Goal: Task Accomplishment & Management: Manage account settings

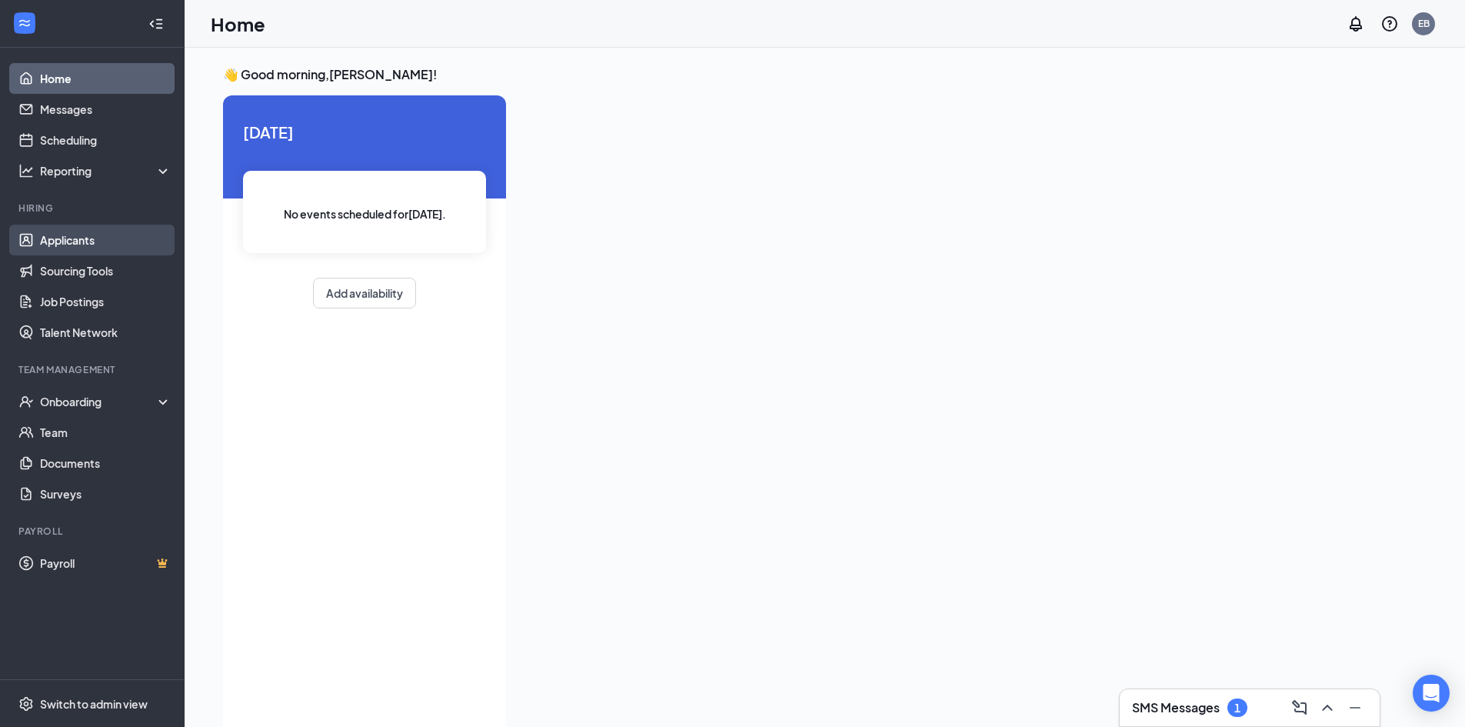
click at [62, 240] on link "Applicants" at bounding box center [105, 240] width 131 height 31
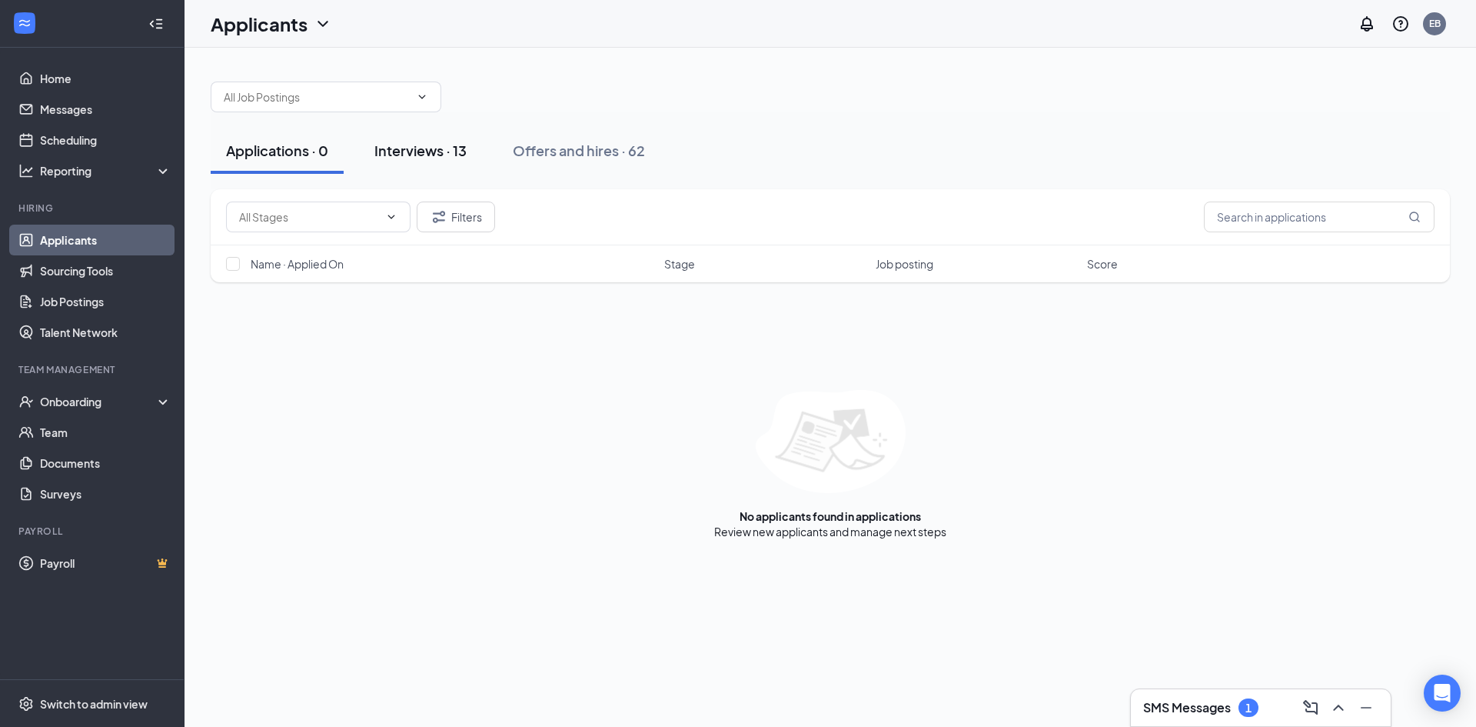
click at [409, 158] on div "Interviews · 13" at bounding box center [420, 150] width 92 height 19
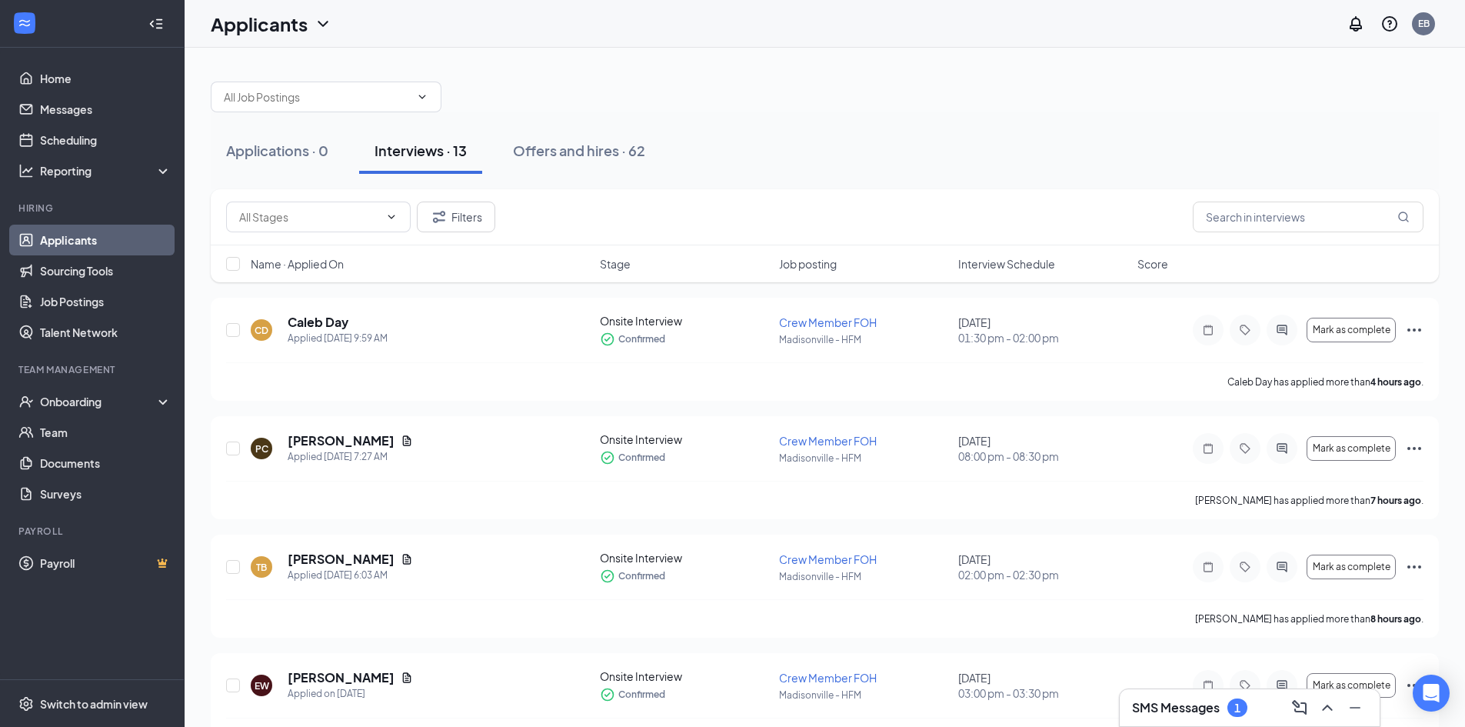
click at [967, 268] on span "Interview Schedule" at bounding box center [1006, 263] width 97 height 15
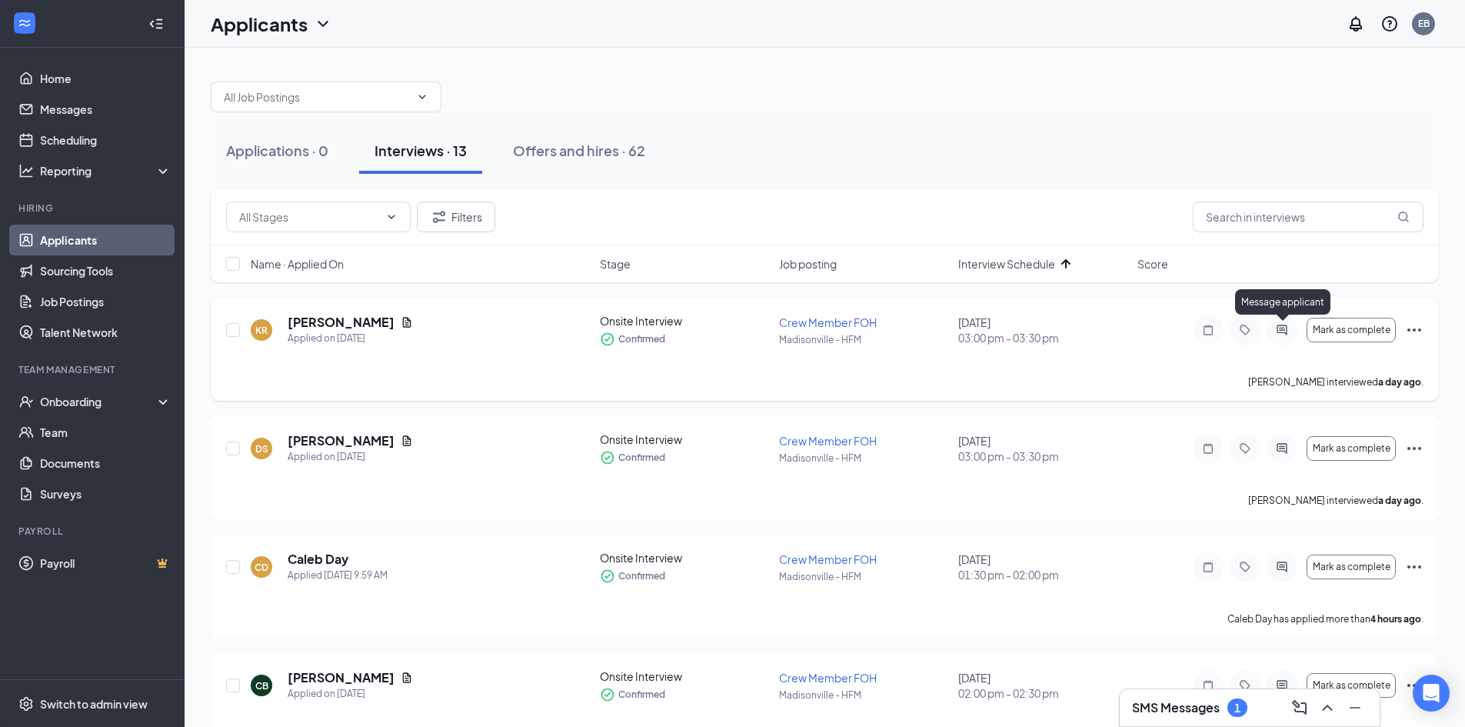
click at [1283, 329] on icon "ActiveChat" at bounding box center [1282, 330] width 18 height 12
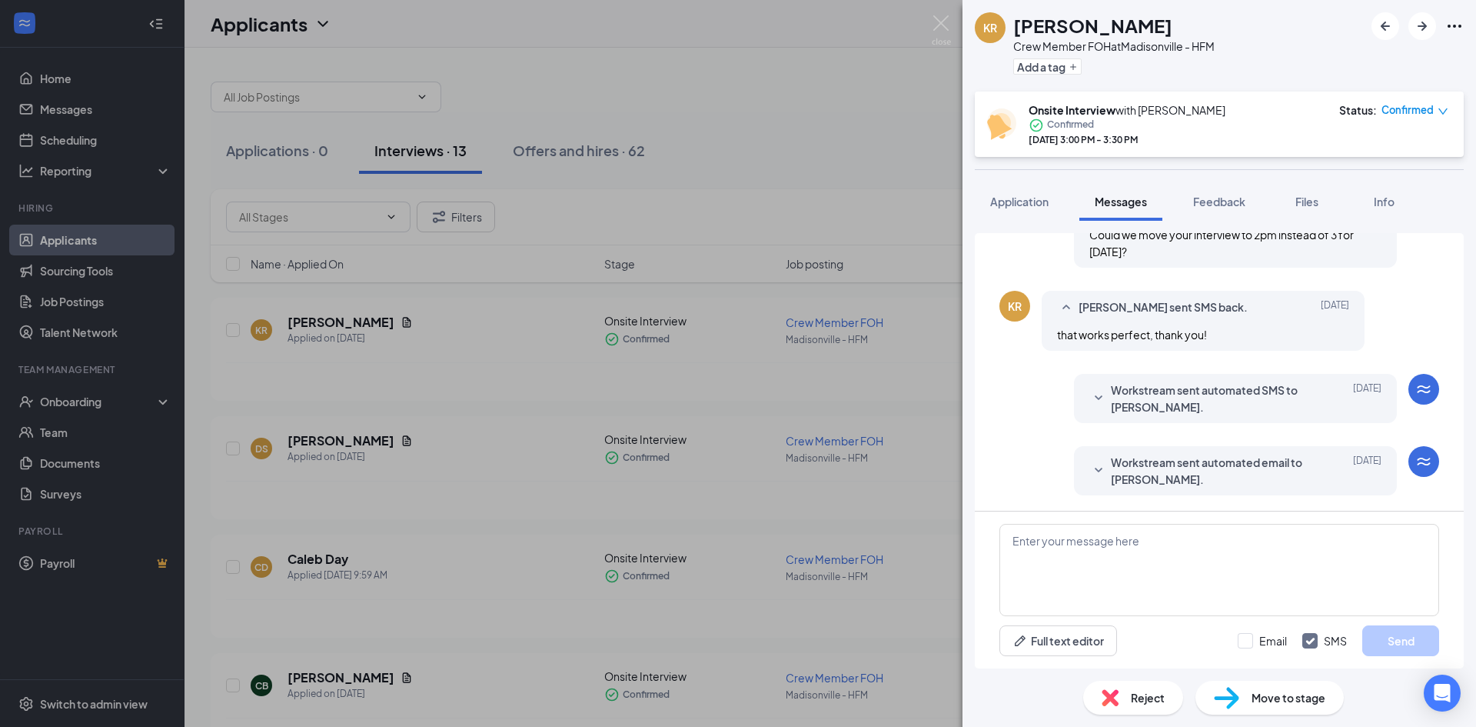
scroll to position [416, 0]
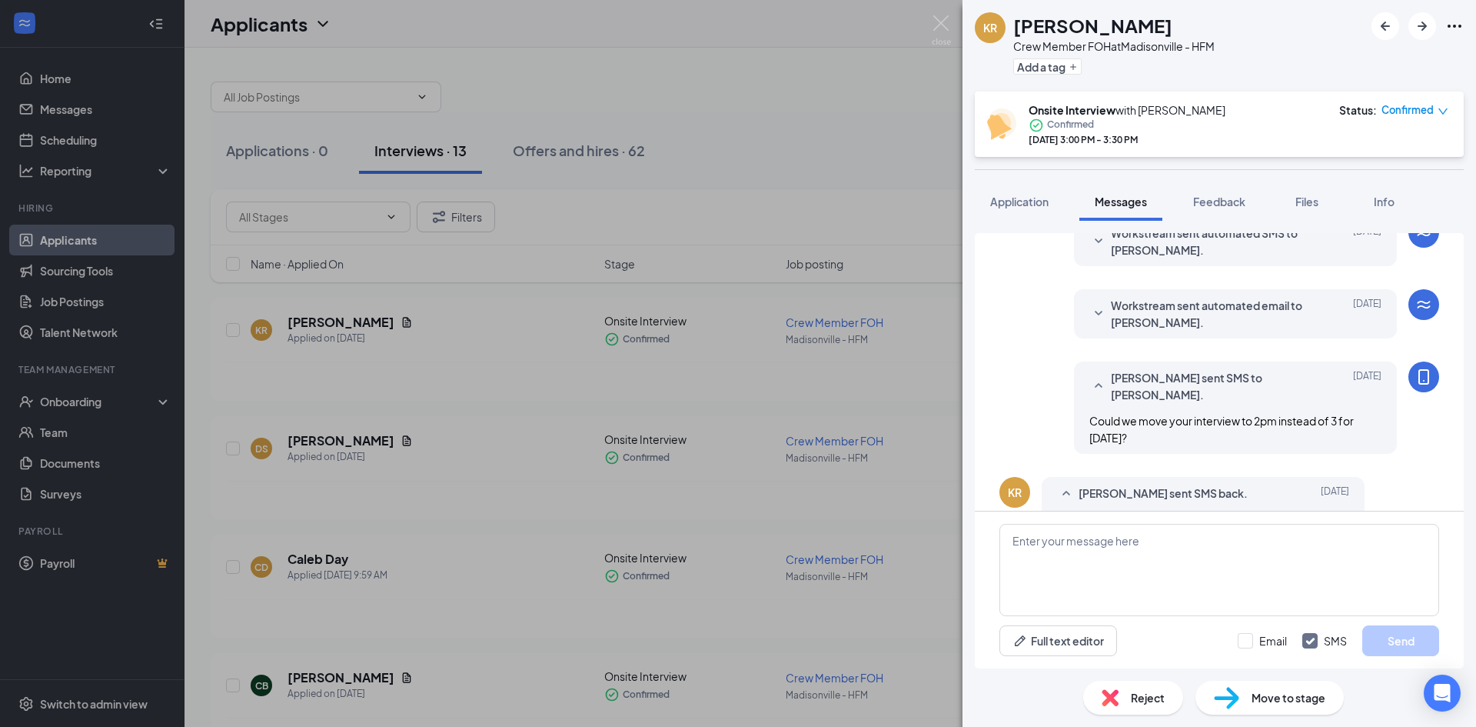
scroll to position [493, 0]
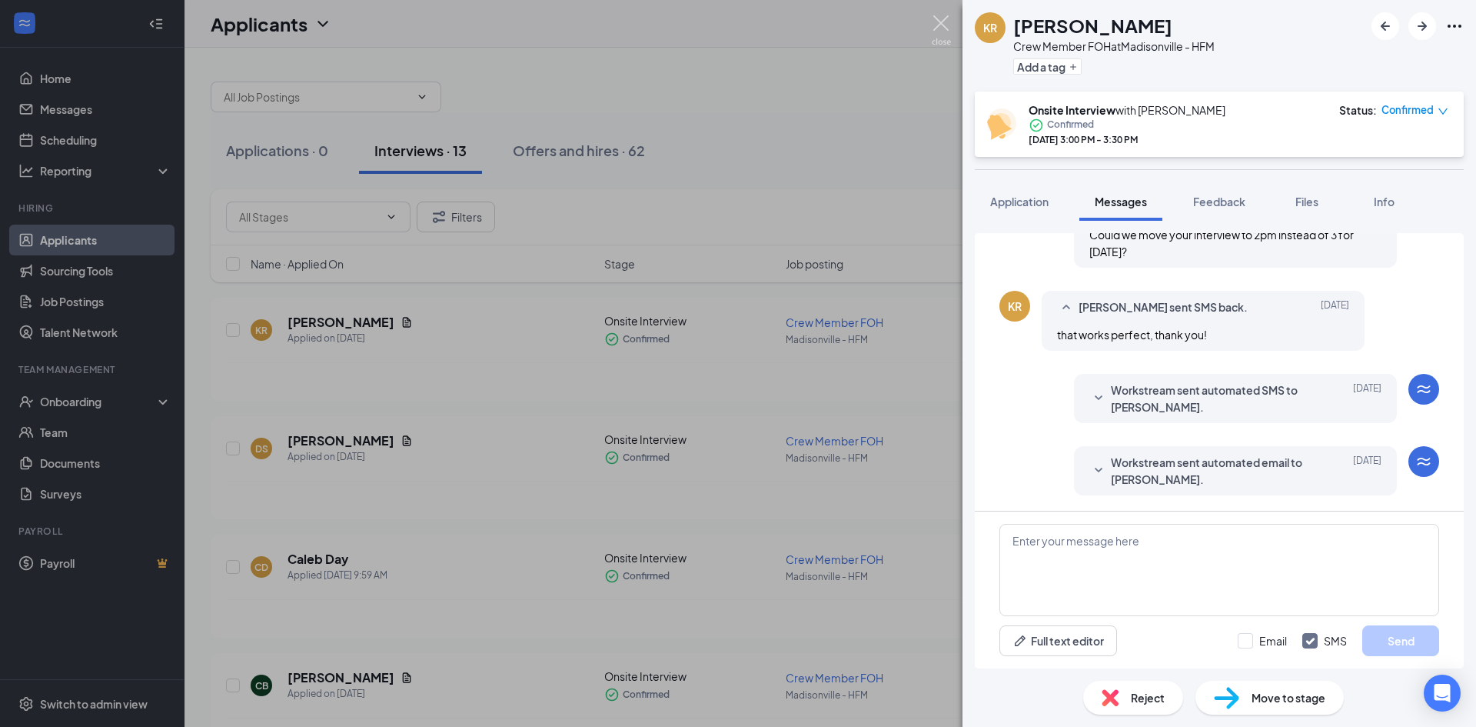
click at [944, 15] on img at bounding box center [941, 30] width 19 height 30
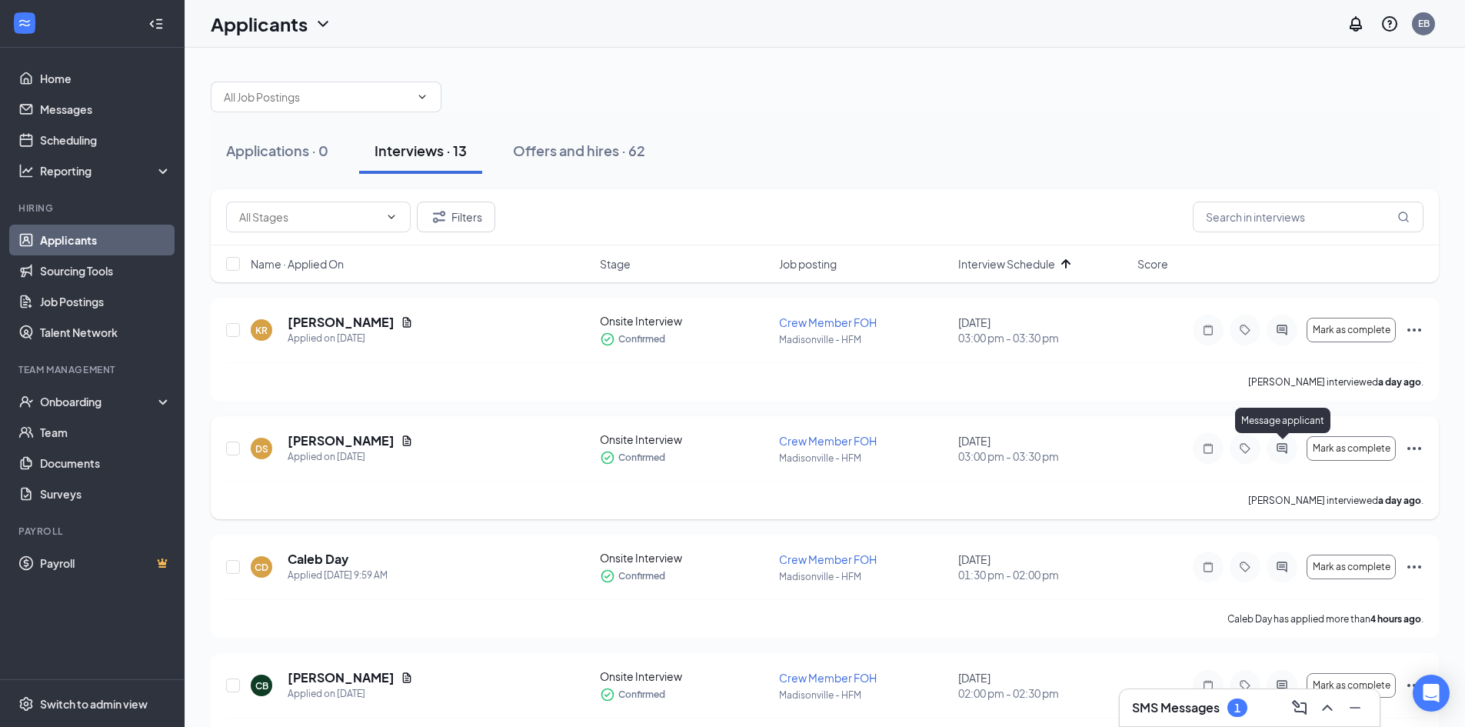
click at [1274, 448] on icon "ActiveChat" at bounding box center [1282, 448] width 18 height 12
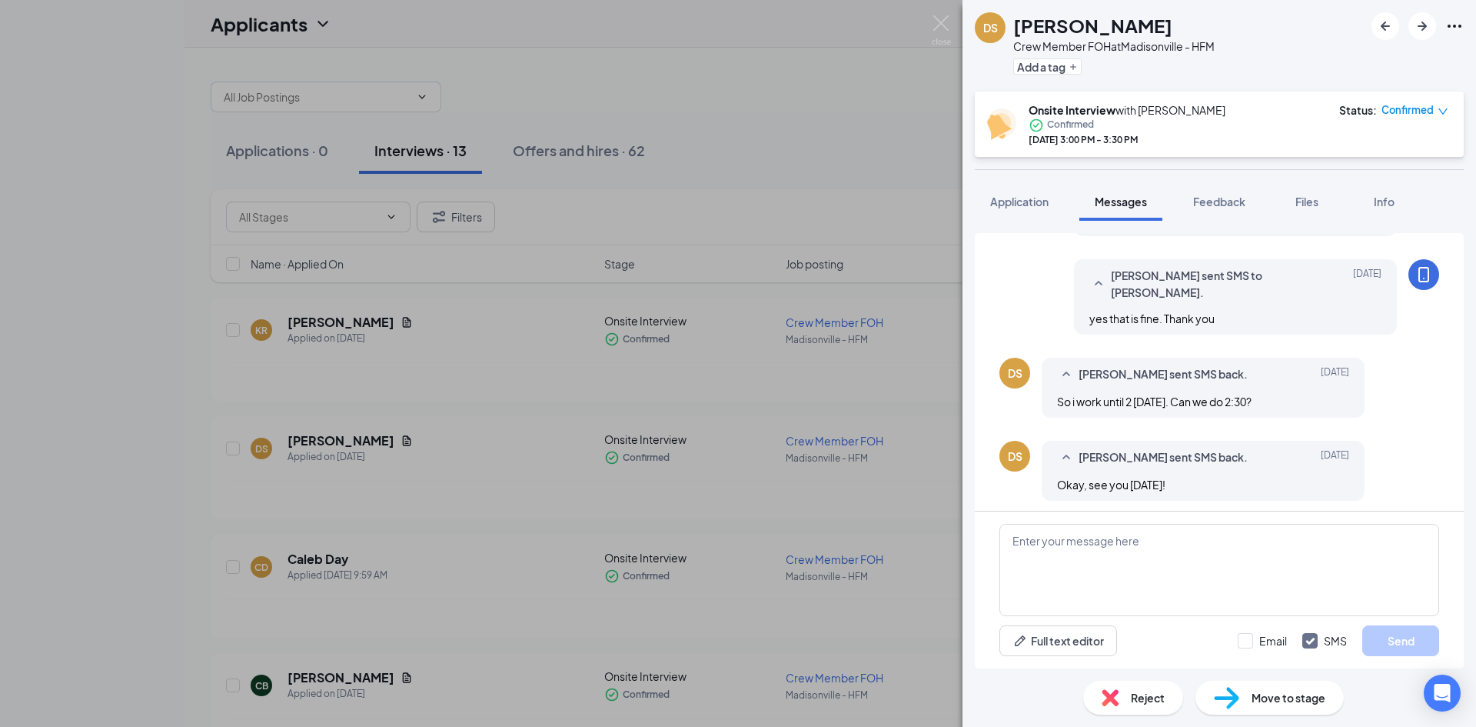
scroll to position [568, 0]
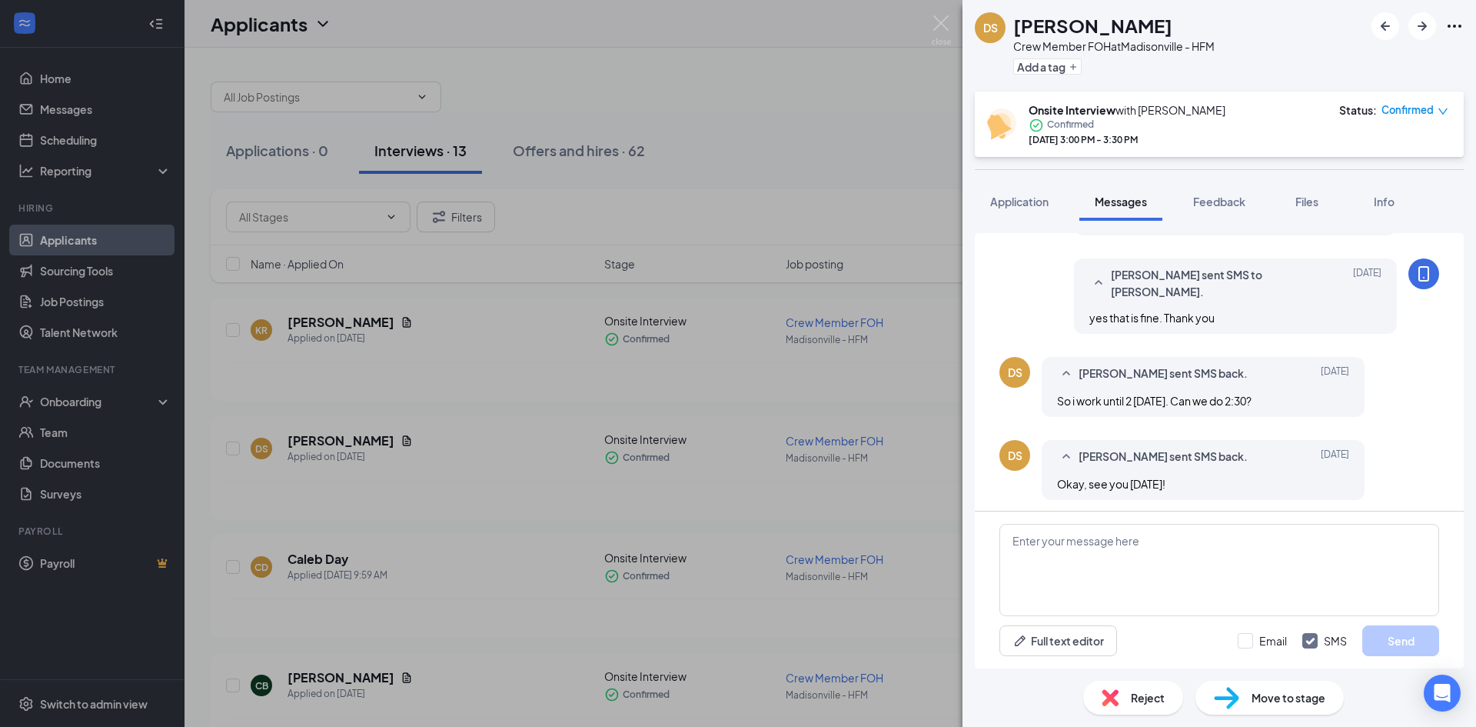
scroll to position [568, 0]
